Goal: Check status: Check status

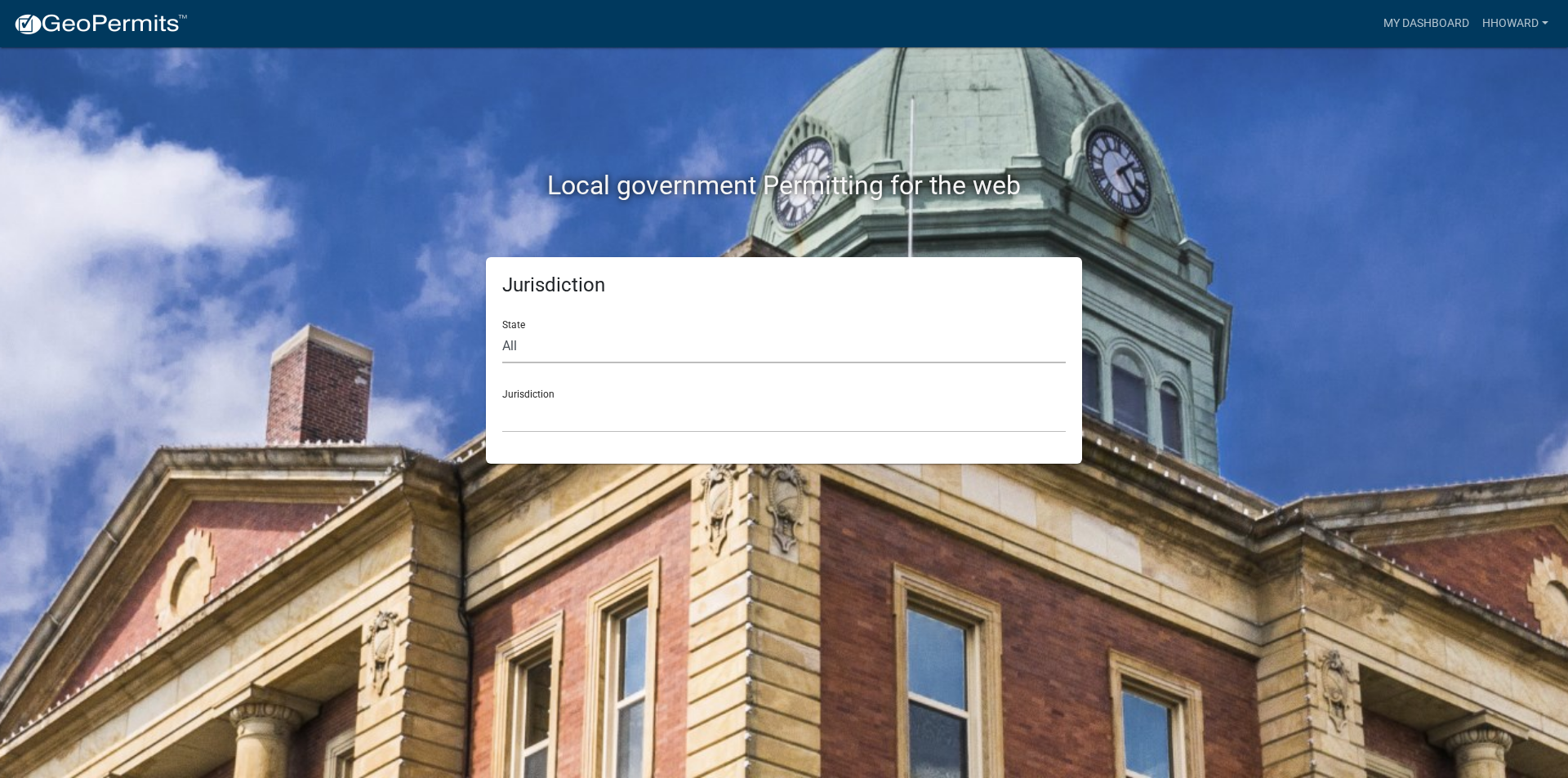
click at [558, 334] on select "All [US_STATE] [US_STATE] [US_STATE] [US_STATE] [US_STATE] [US_STATE] [US_STATE…" at bounding box center [784, 347] width 563 height 34
select select "[US_STATE]"
click at [502, 330] on select "All [US_STATE] [US_STATE] [US_STATE] [US_STATE] [US_STATE] [US_STATE] [US_STATE…" at bounding box center [784, 347] width 563 height 34
click at [564, 400] on select "[GEOGRAPHIC_DATA], [US_STATE] [GEOGRAPHIC_DATA], [US_STATE] [GEOGRAPHIC_DATA], …" at bounding box center [784, 416] width 563 height 34
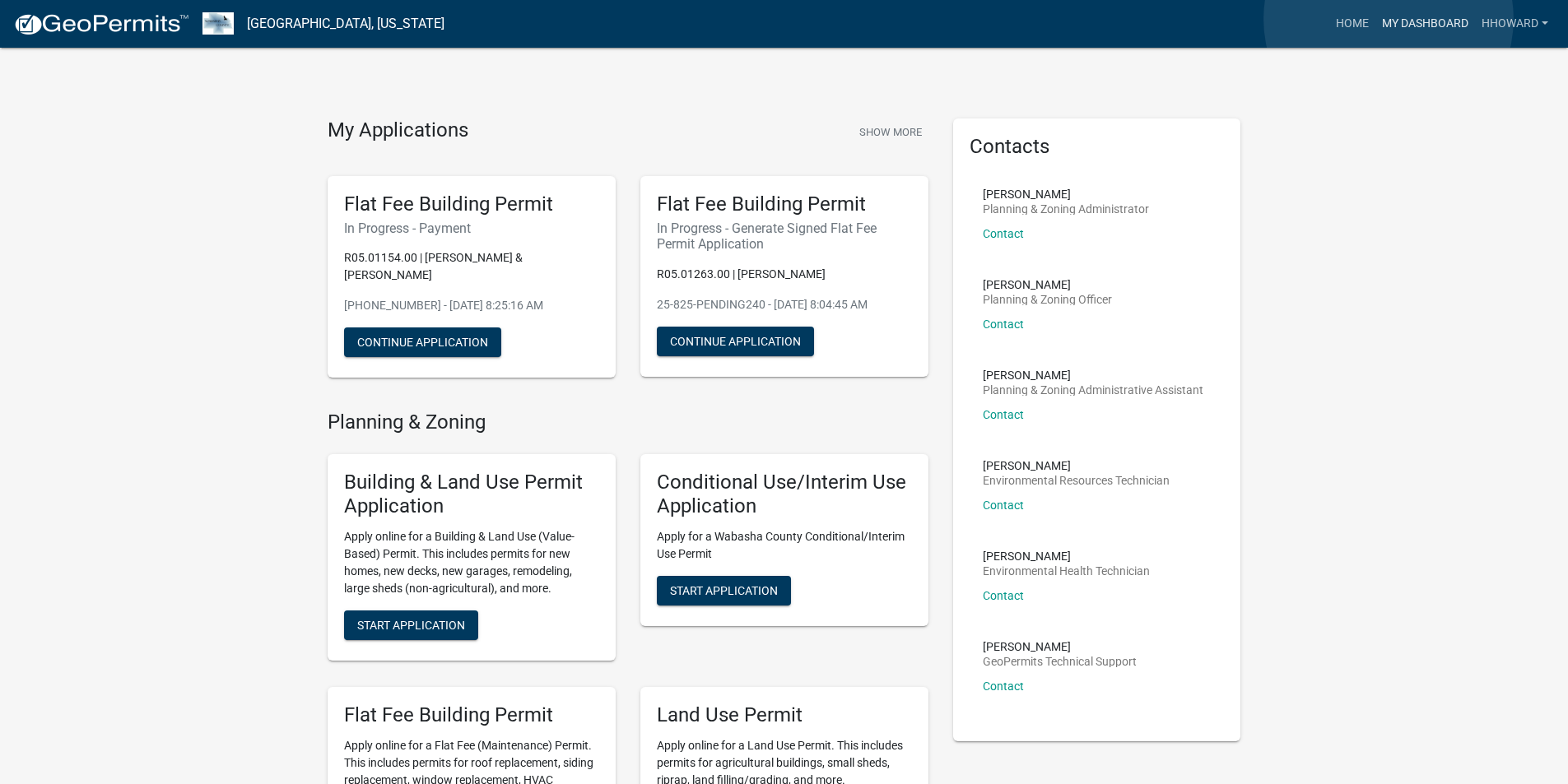
click at [1388, 19] on link "My Dashboard" at bounding box center [1425, 24] width 100 height 32
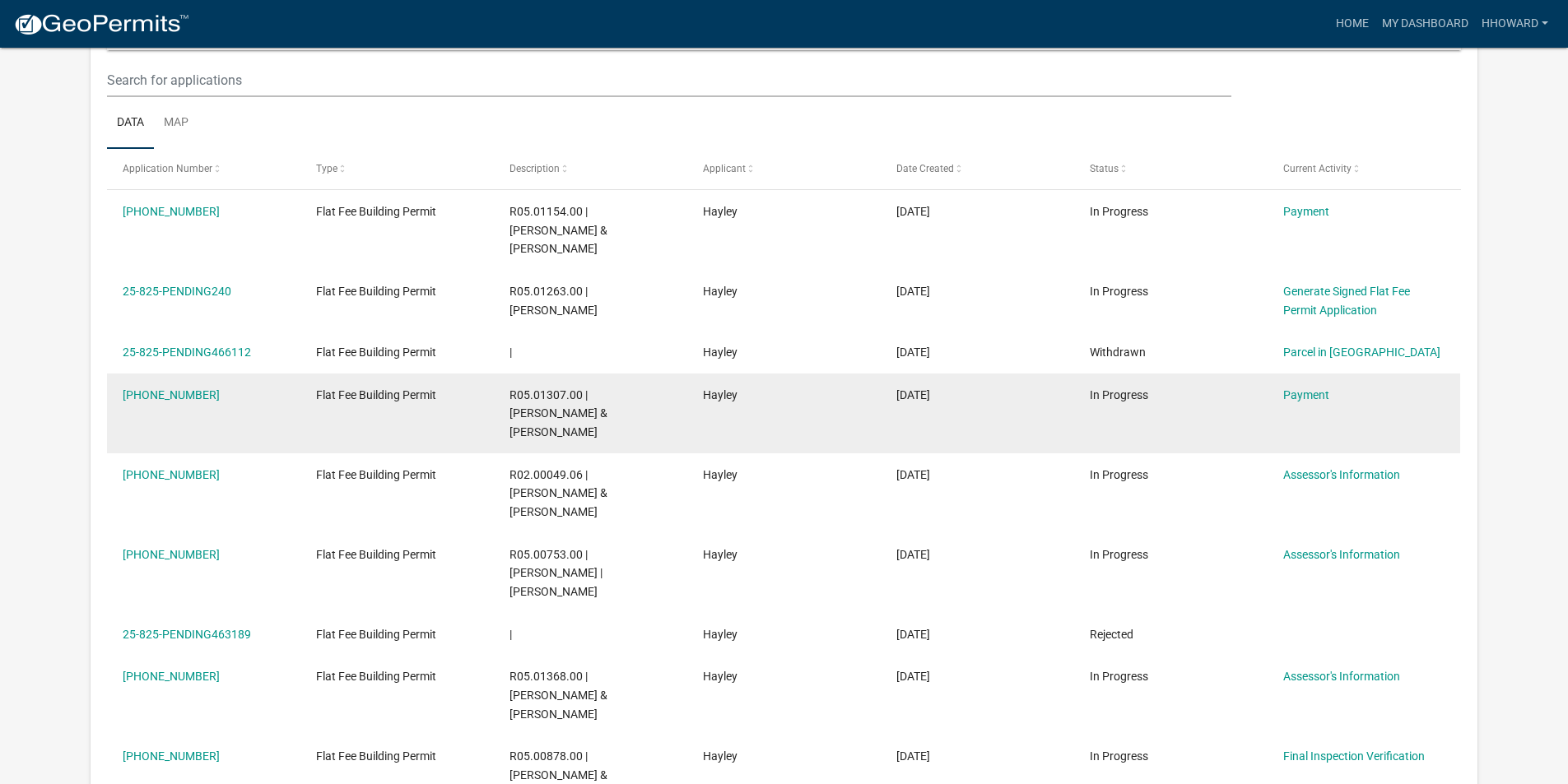
scroll to position [218, 0]
click at [1305, 388] on link "Payment" at bounding box center [1306, 394] width 46 height 13
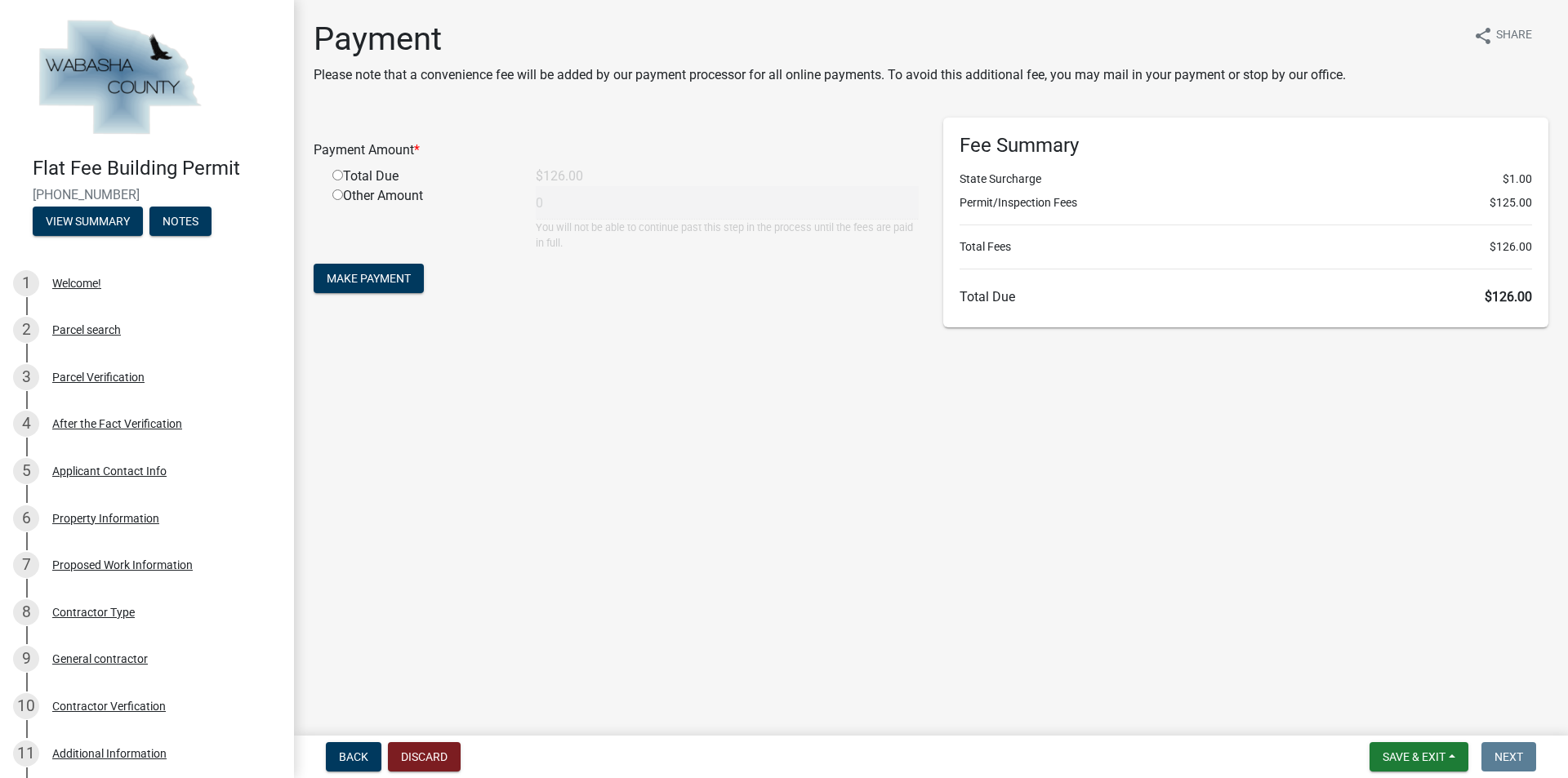
click at [777, 433] on main "Payment Please note that a convenience fee will be added by our payment process…" at bounding box center [931, 364] width 1274 height 729
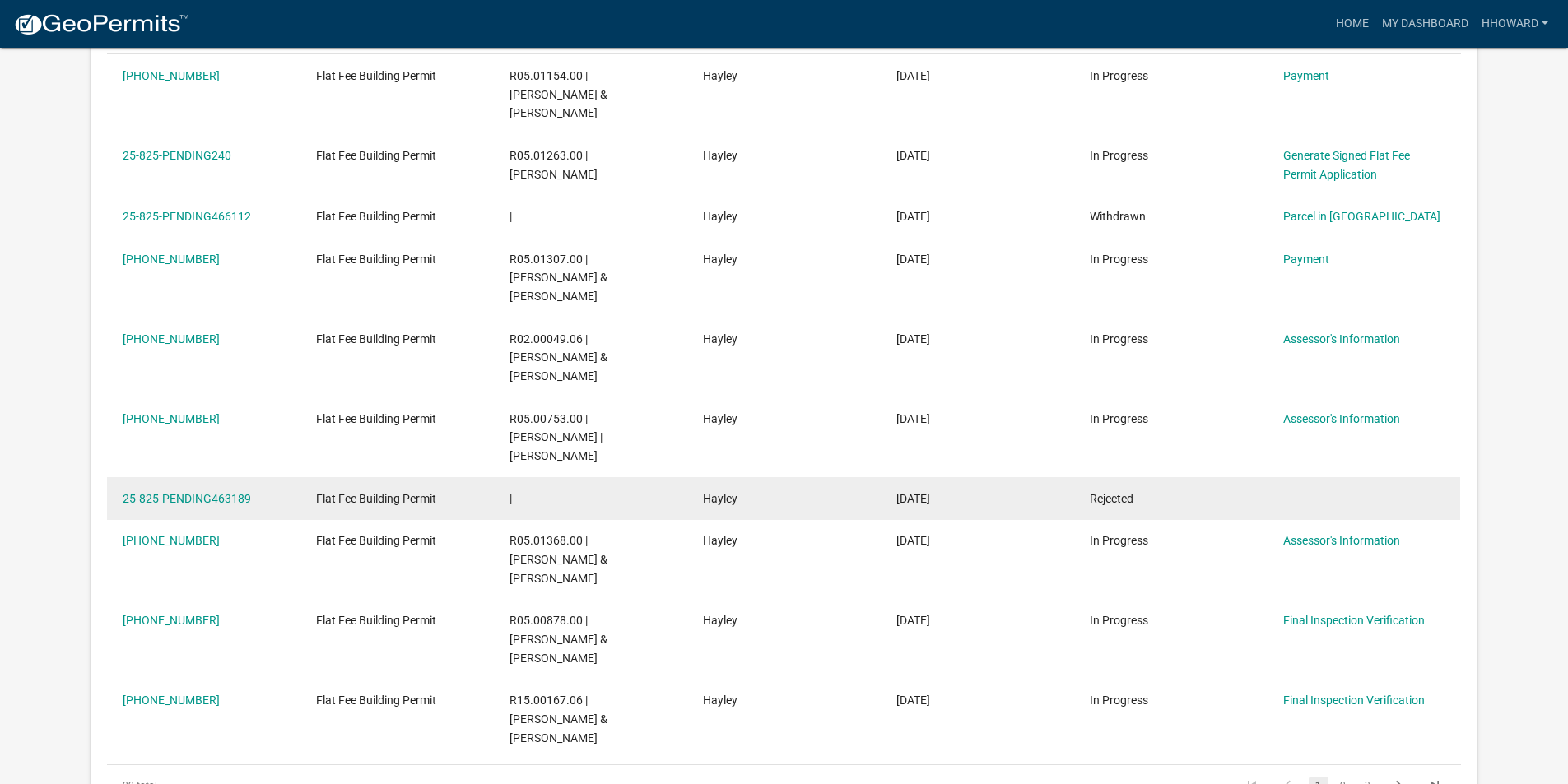
scroll to position [382, 0]
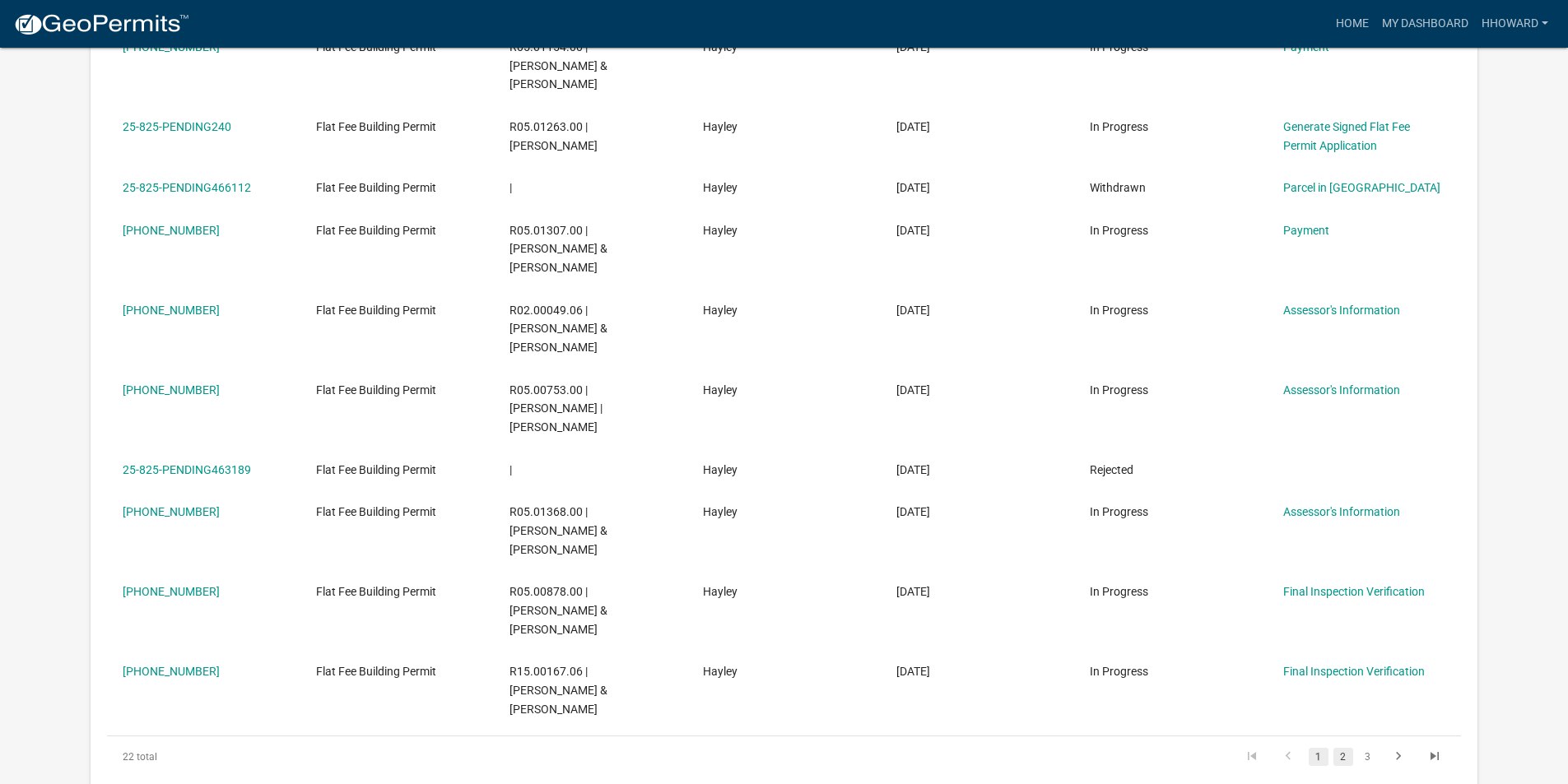
click at [1351, 747] on link "2" at bounding box center [1343, 756] width 20 height 18
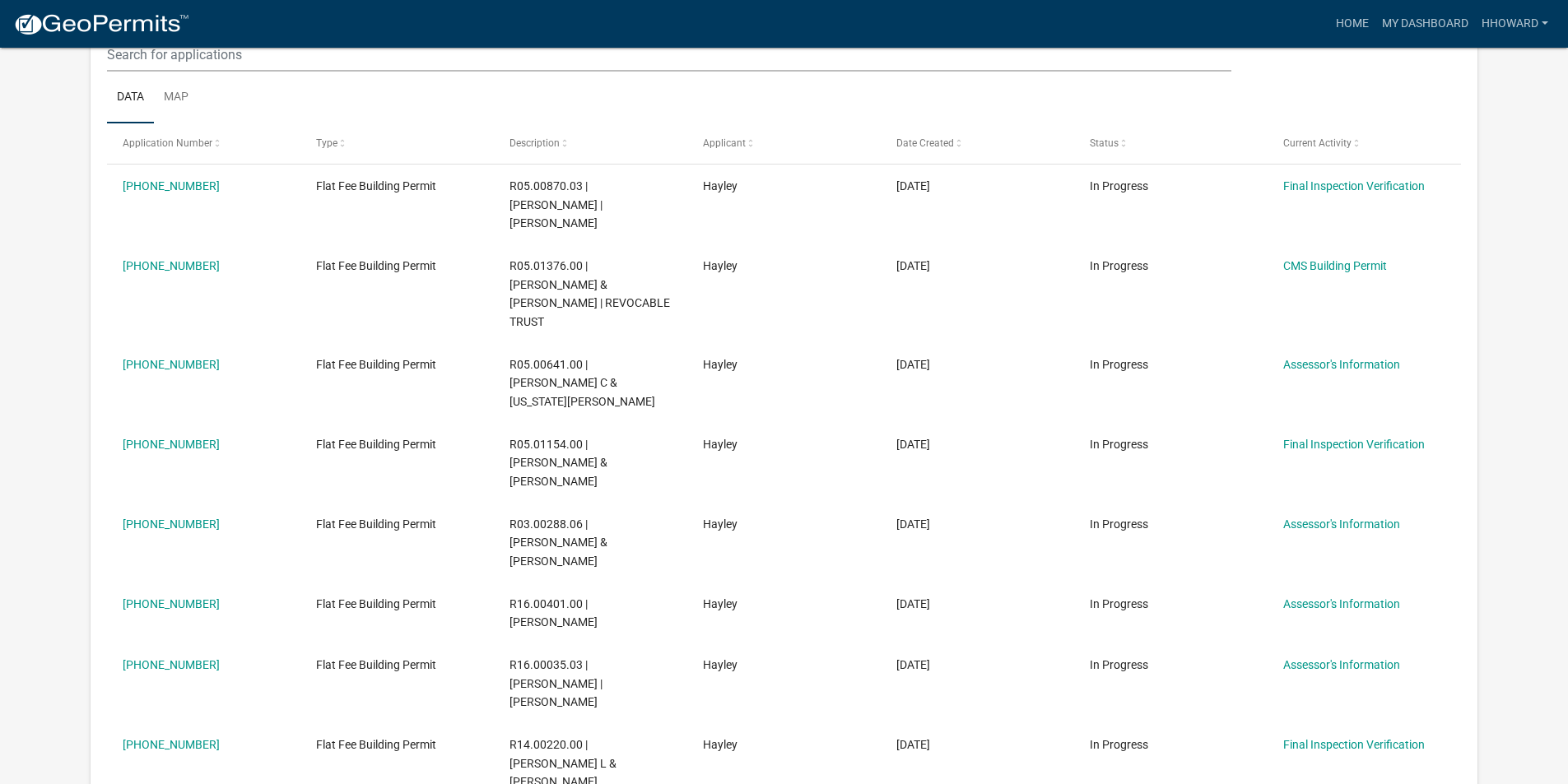
scroll to position [218, 0]
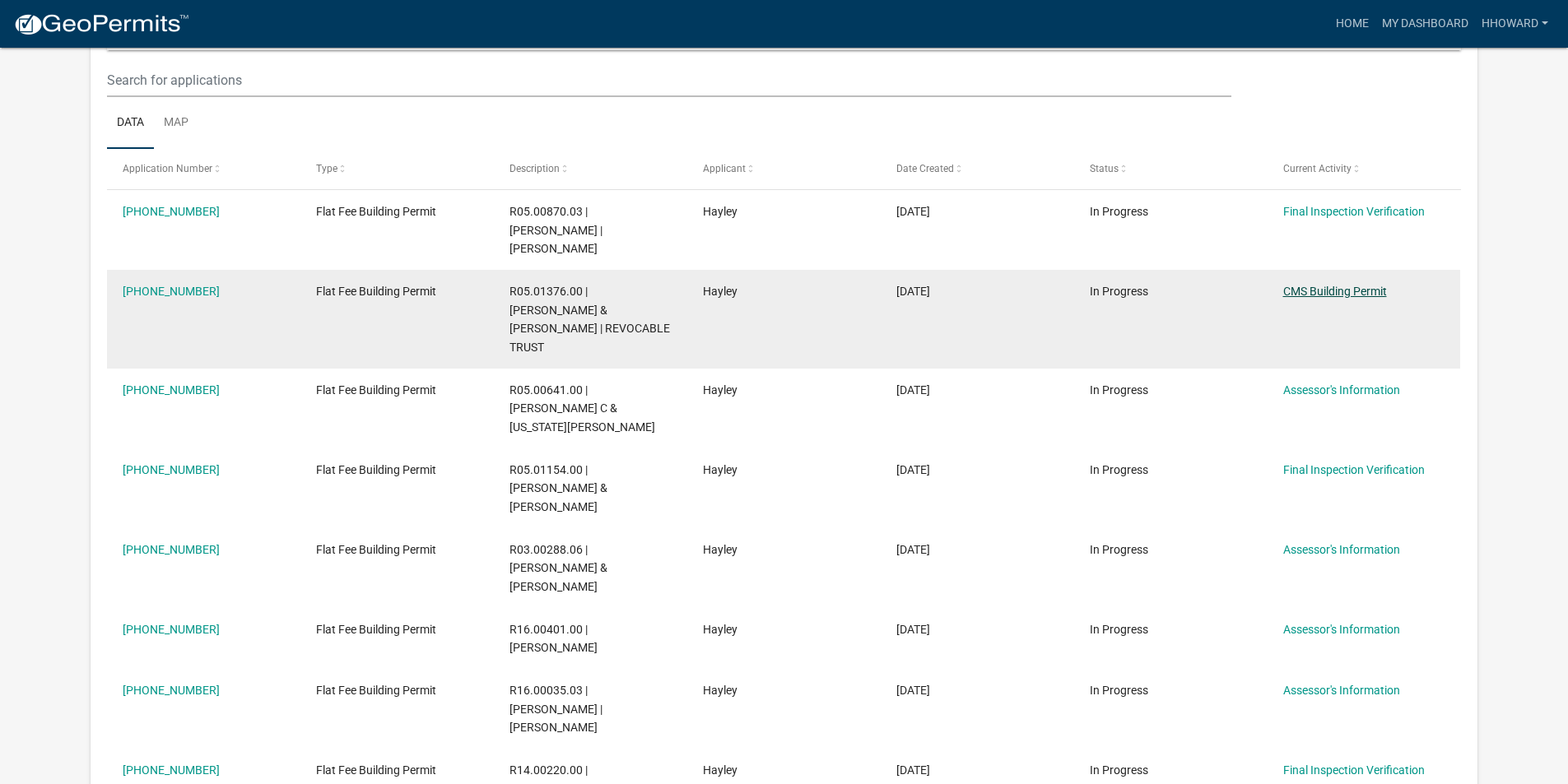
click at [1341, 295] on link "CMS Building Permit" at bounding box center [1334, 291] width 103 height 13
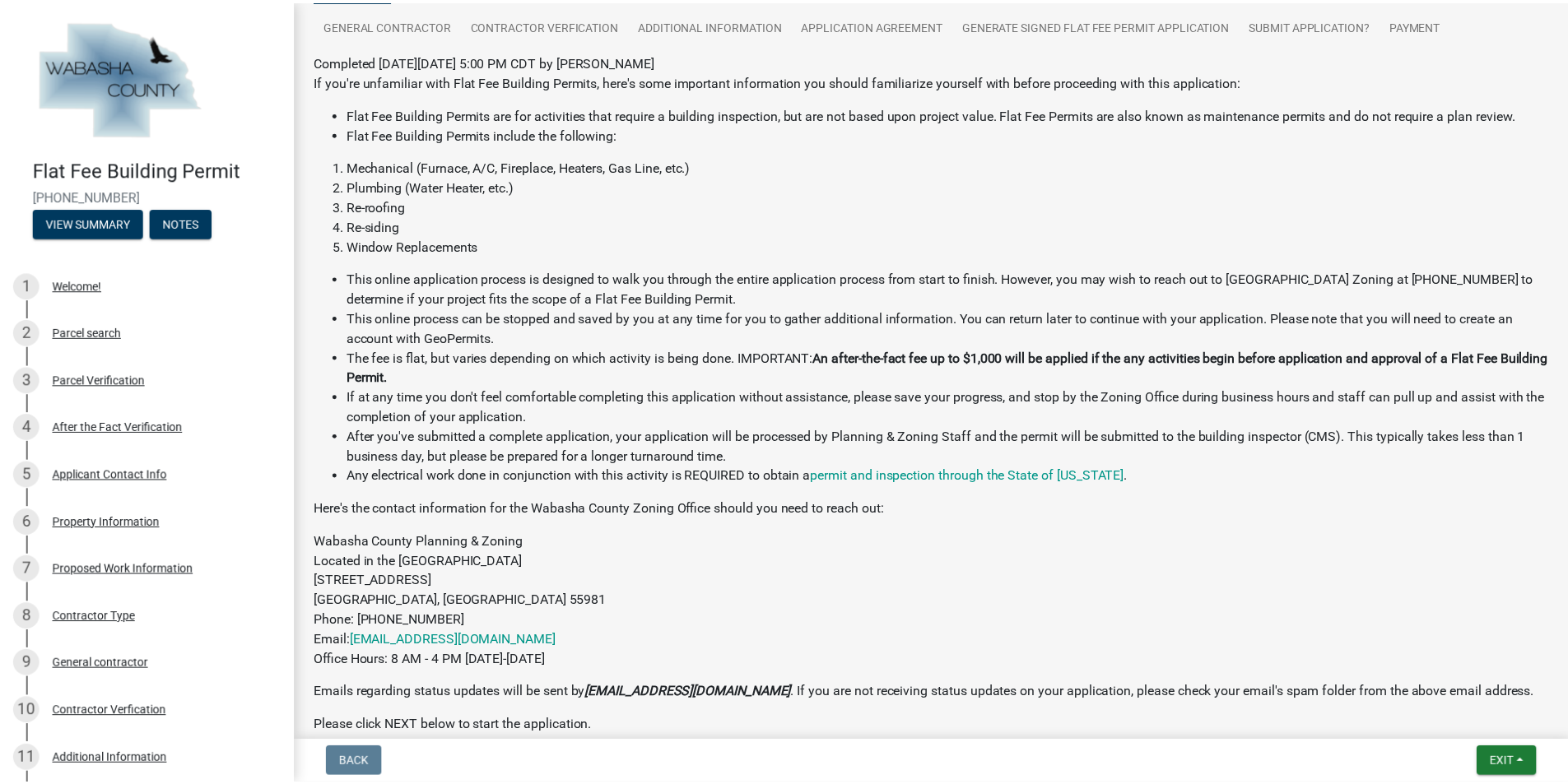
scroll to position [12, 0]
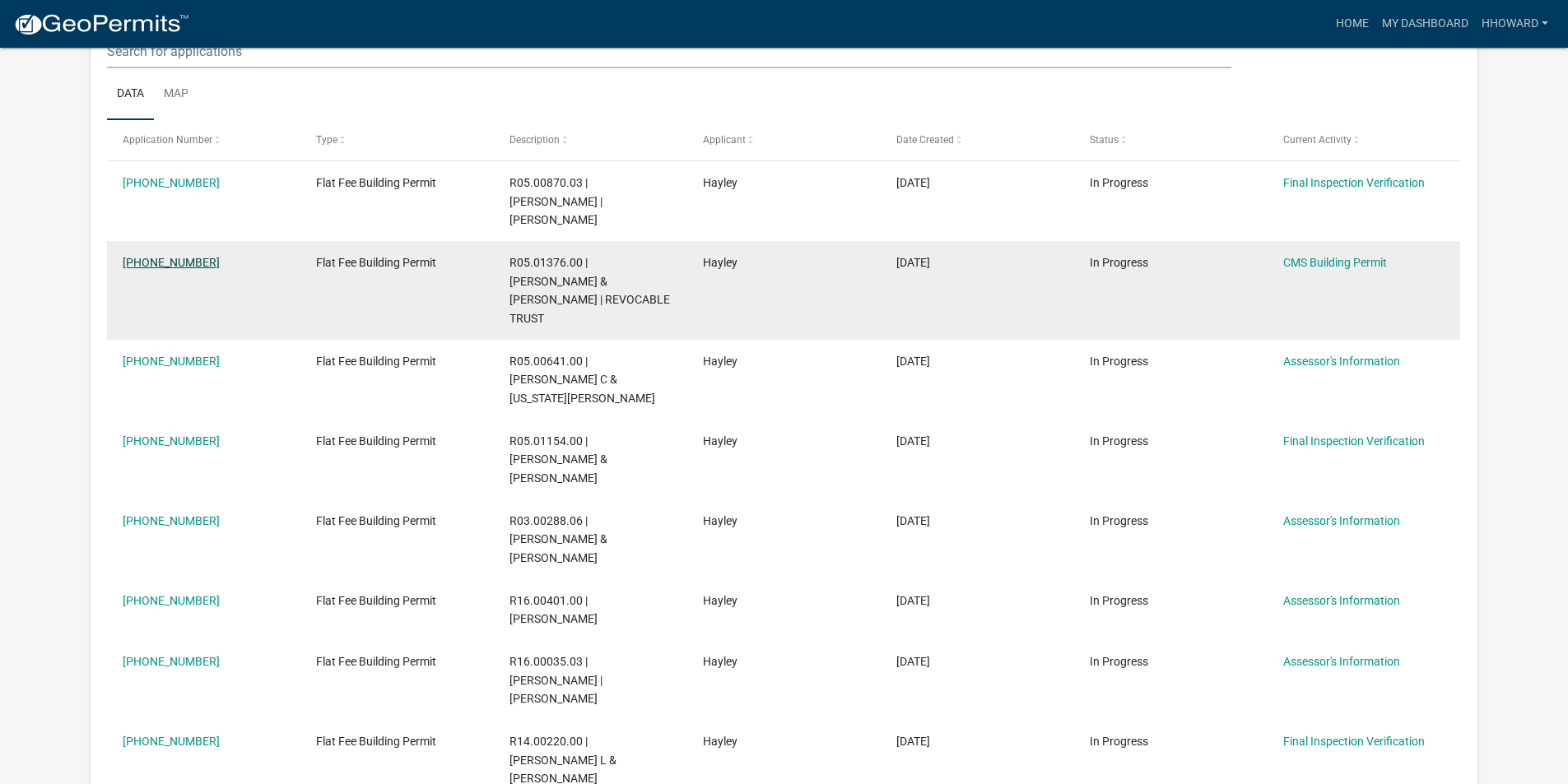
scroll to position [218, 0]
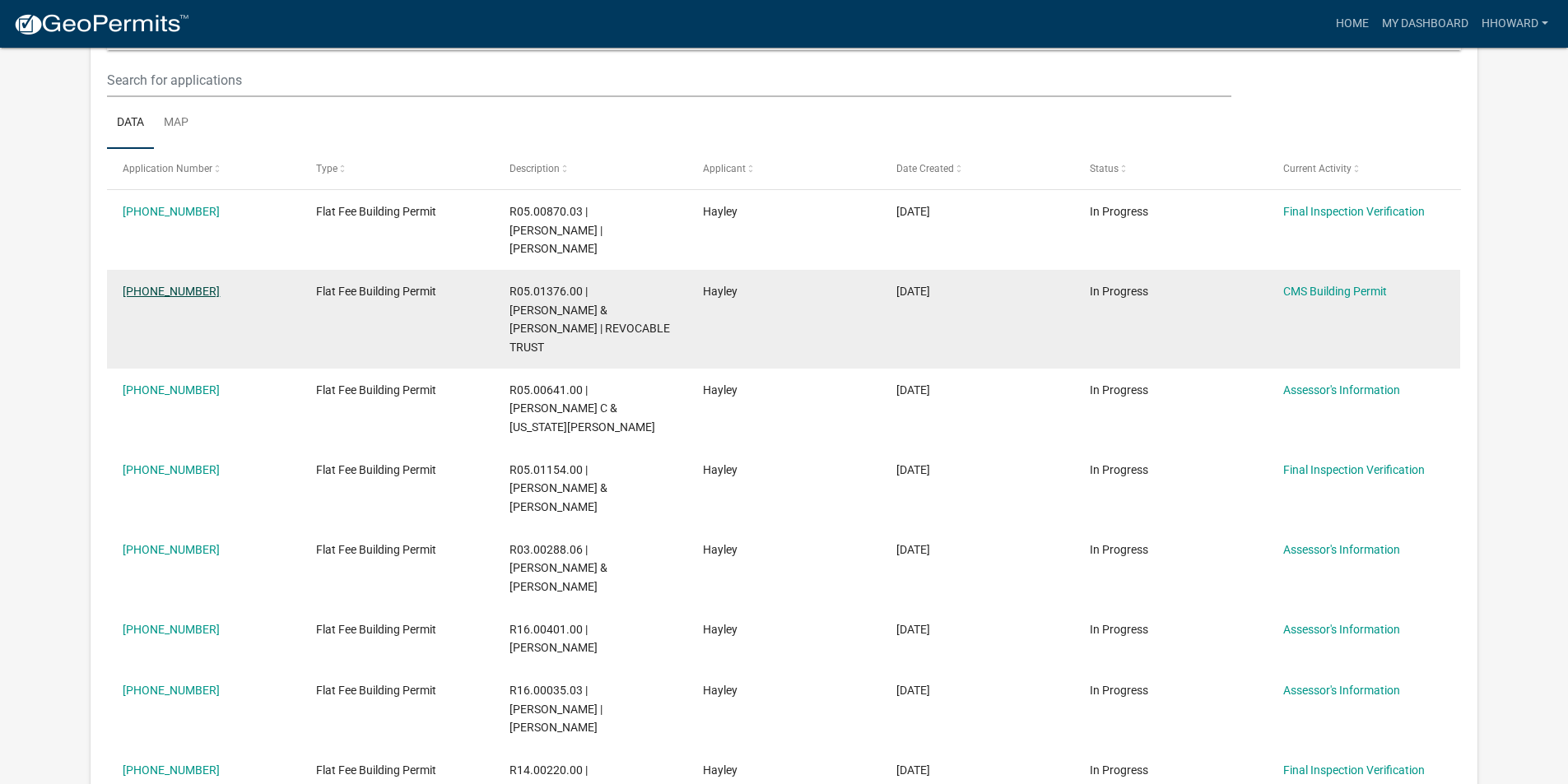
click at [178, 296] on link "[PHONE_NUMBER]" at bounding box center [172, 291] width 97 height 13
